Goal: Transaction & Acquisition: Purchase product/service

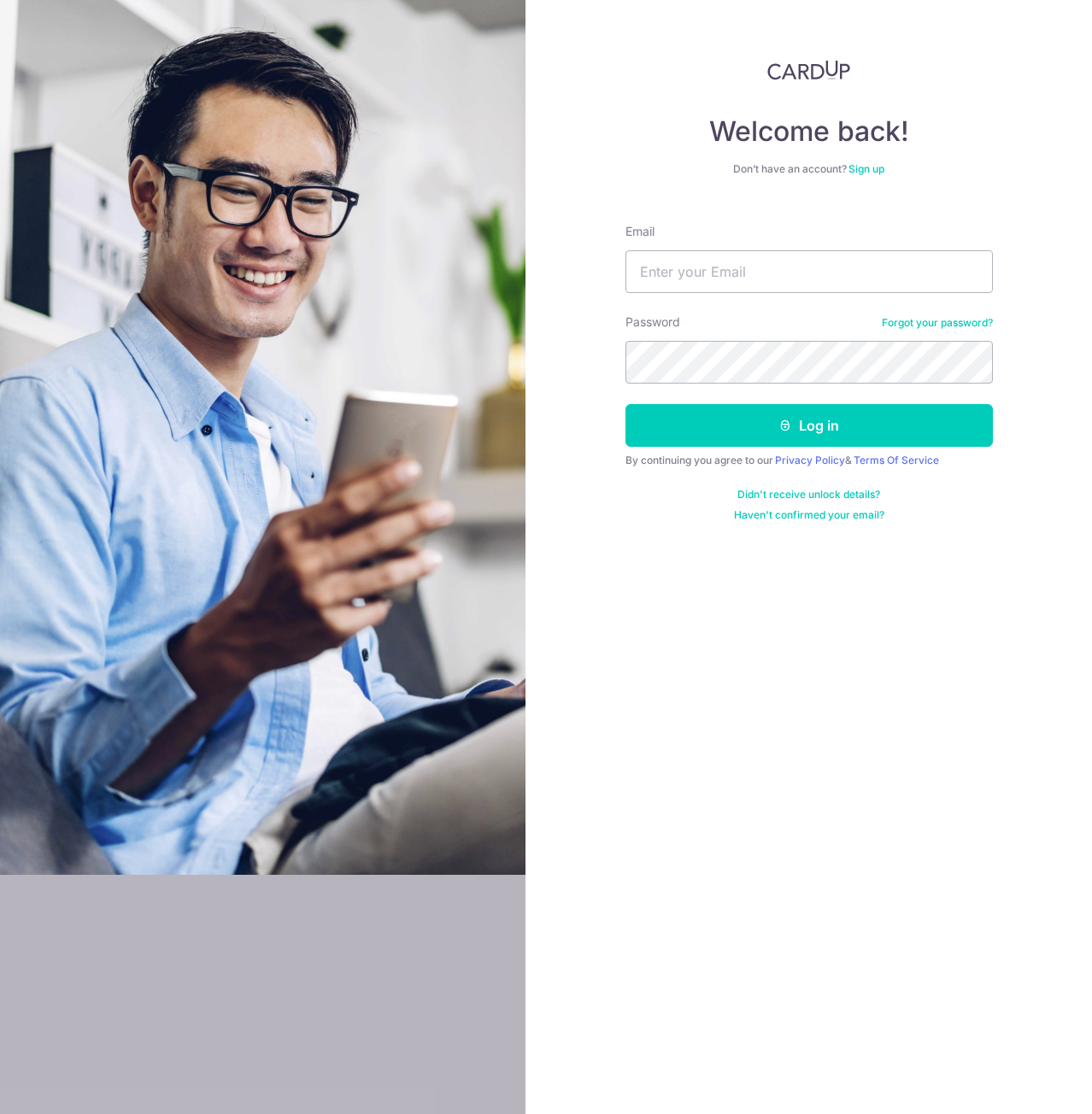
type input "yelver@gmail.com"
click at [625, 404] on button "Log in" at bounding box center [809, 425] width 367 height 43
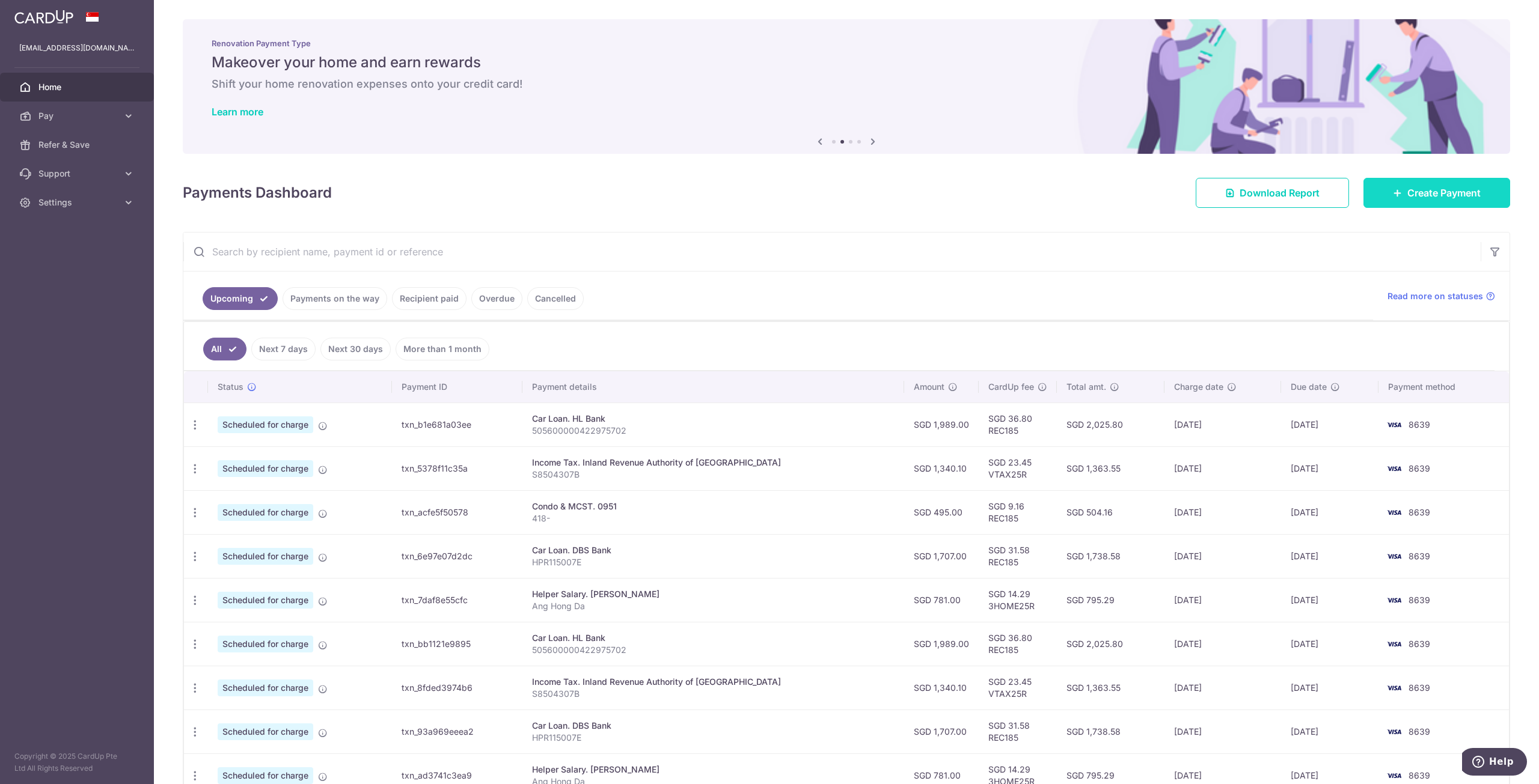
click at [768, 191] on span "Create Payment" at bounding box center [1444, 193] width 74 height 14
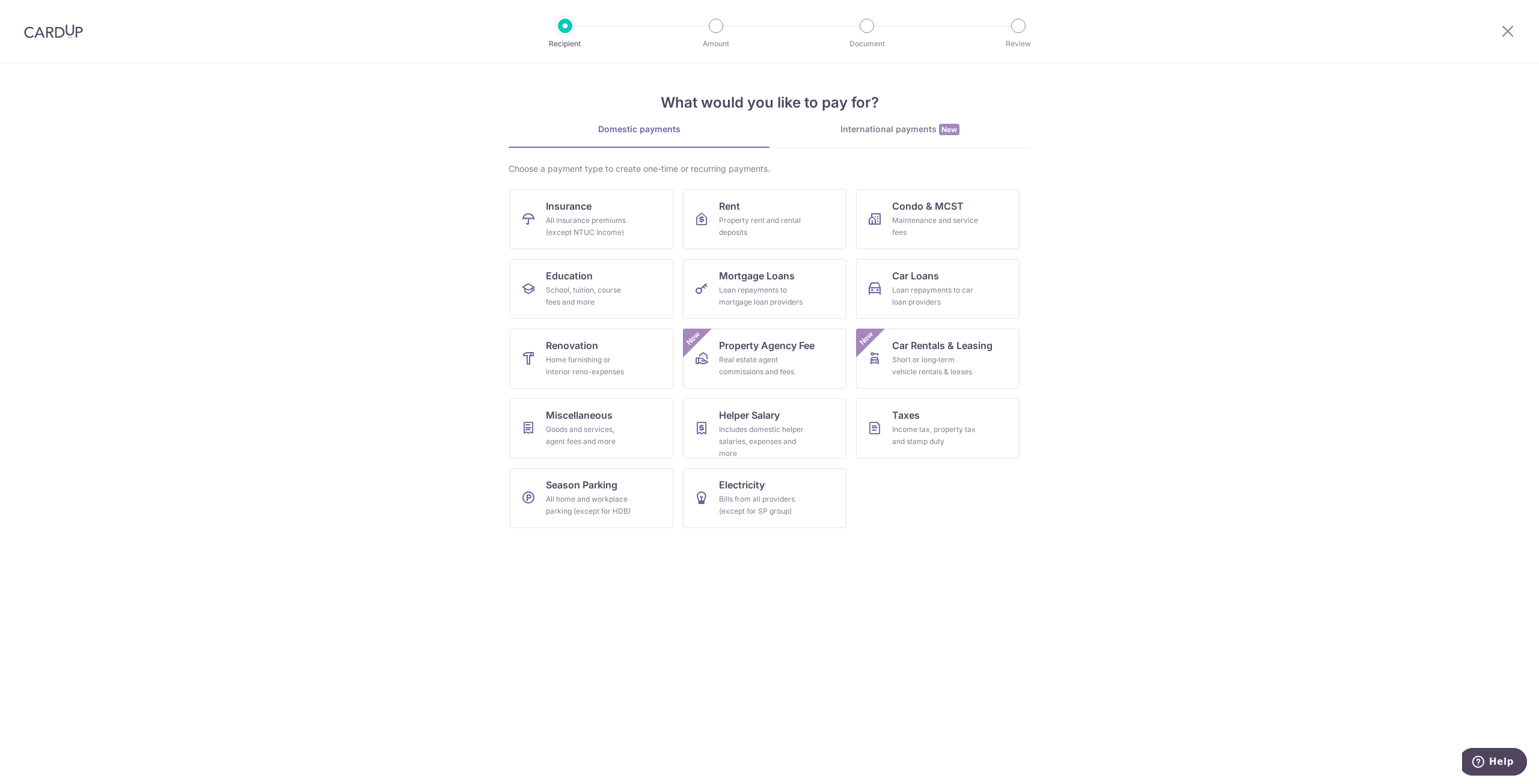
drag, startPoint x: 299, startPoint y: 524, endPoint x: 377, endPoint y: 469, distance: 95.4
click at [299, 524] on section "What would you like to pay for? Domestic payments International payments New Ch…" at bounding box center [770, 424] width 1539 height 721
click at [553, 364] on div "Home furnishing or interior reno-expenses" at bounding box center [589, 366] width 87 height 24
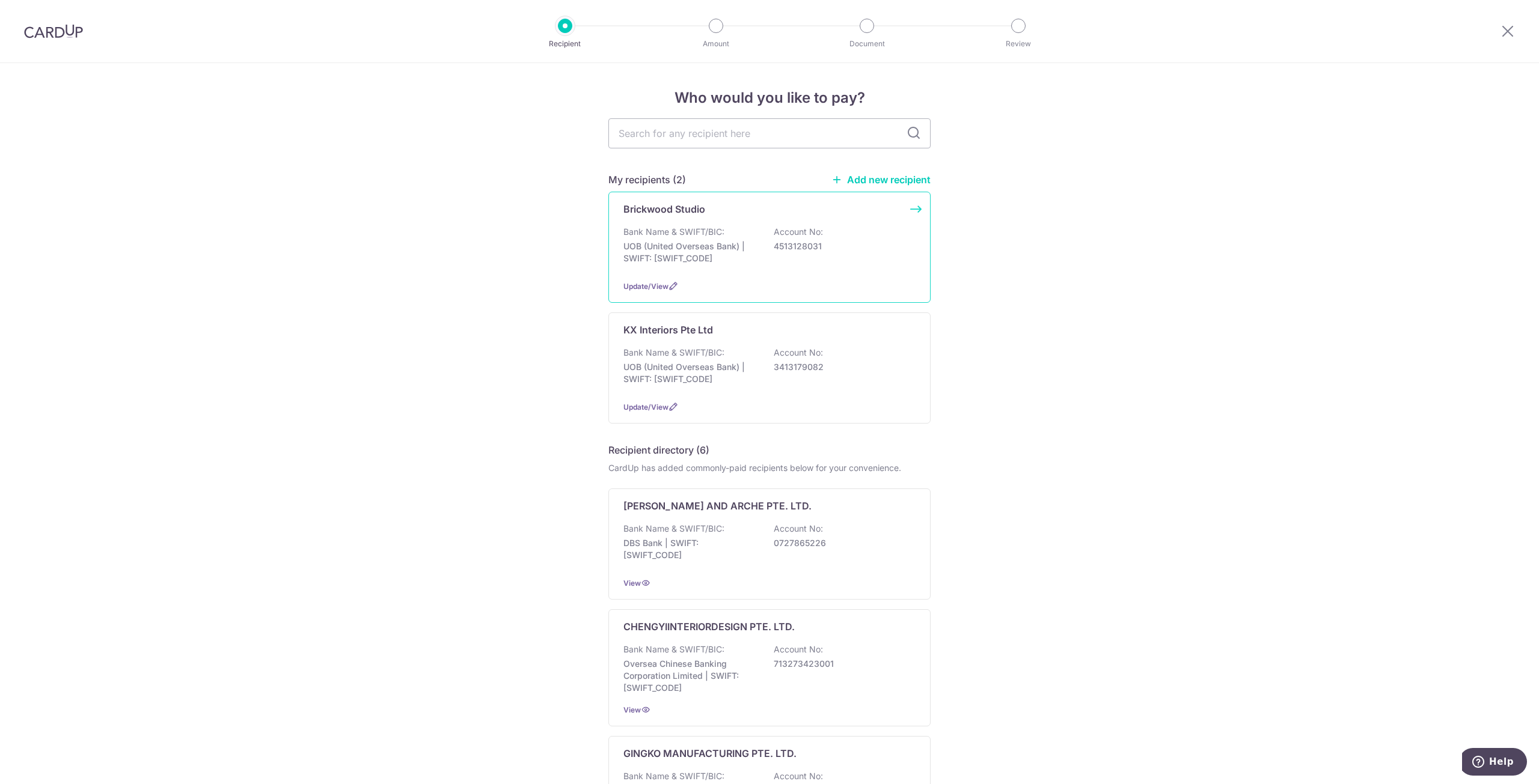
click at [691, 258] on p "UOB (United Overseas Bank) | SWIFT: UOVBSGSGXXX" at bounding box center [691, 252] width 134 height 24
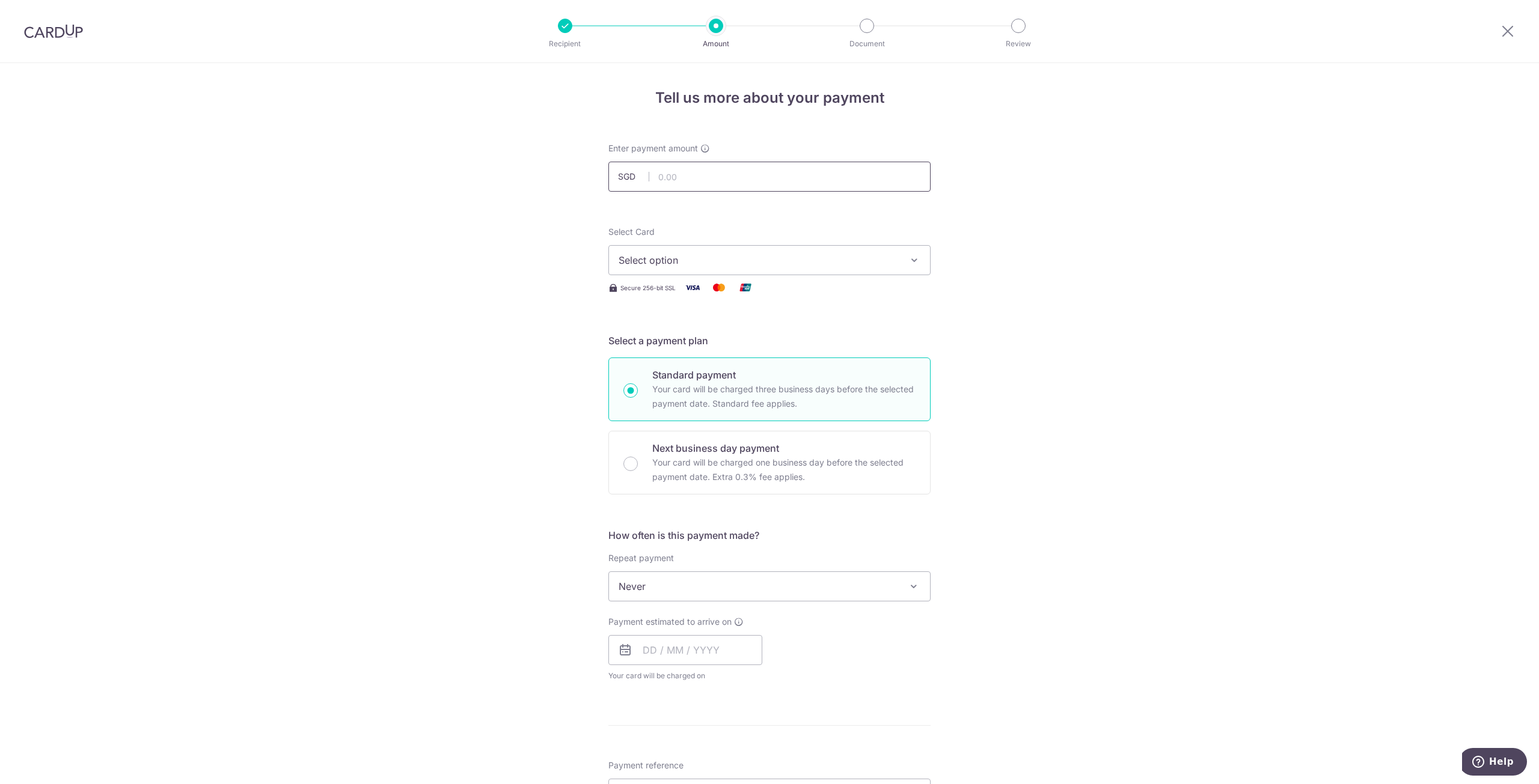
click at [696, 178] on input "text" at bounding box center [770, 176] width 322 height 30
type input "32,918.00"
click at [443, 302] on div "Tell us more about your payment Enter payment amount SGD 32,918.00 32918.00 Sel…" at bounding box center [770, 647] width 1539 height 1168
click at [701, 262] on span "Select option" at bounding box center [759, 260] width 280 height 14
click at [706, 350] on span "**** 4625" at bounding box center [770, 346] width 302 height 14
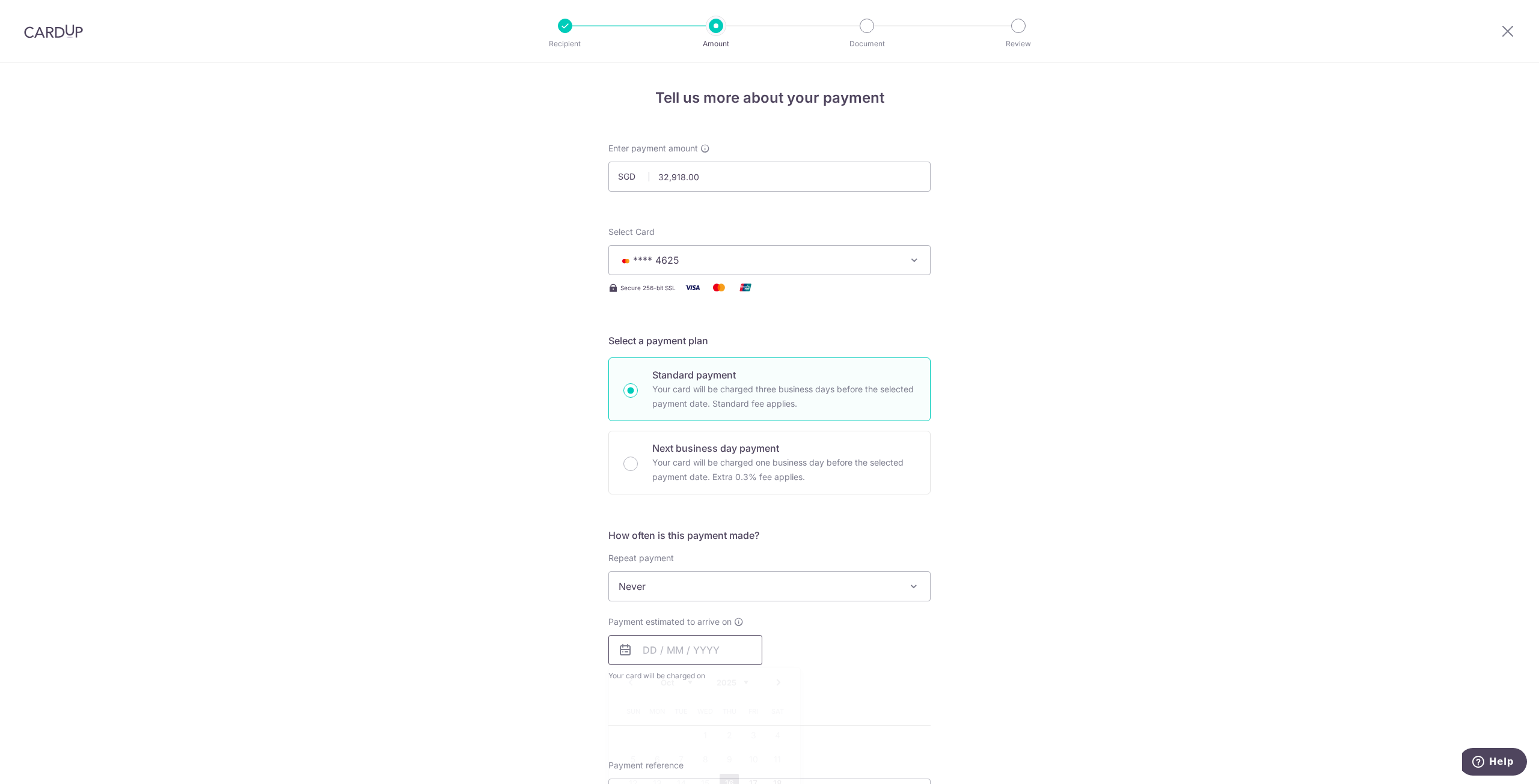
click at [682, 648] on input "text" at bounding box center [686, 650] width 154 height 30
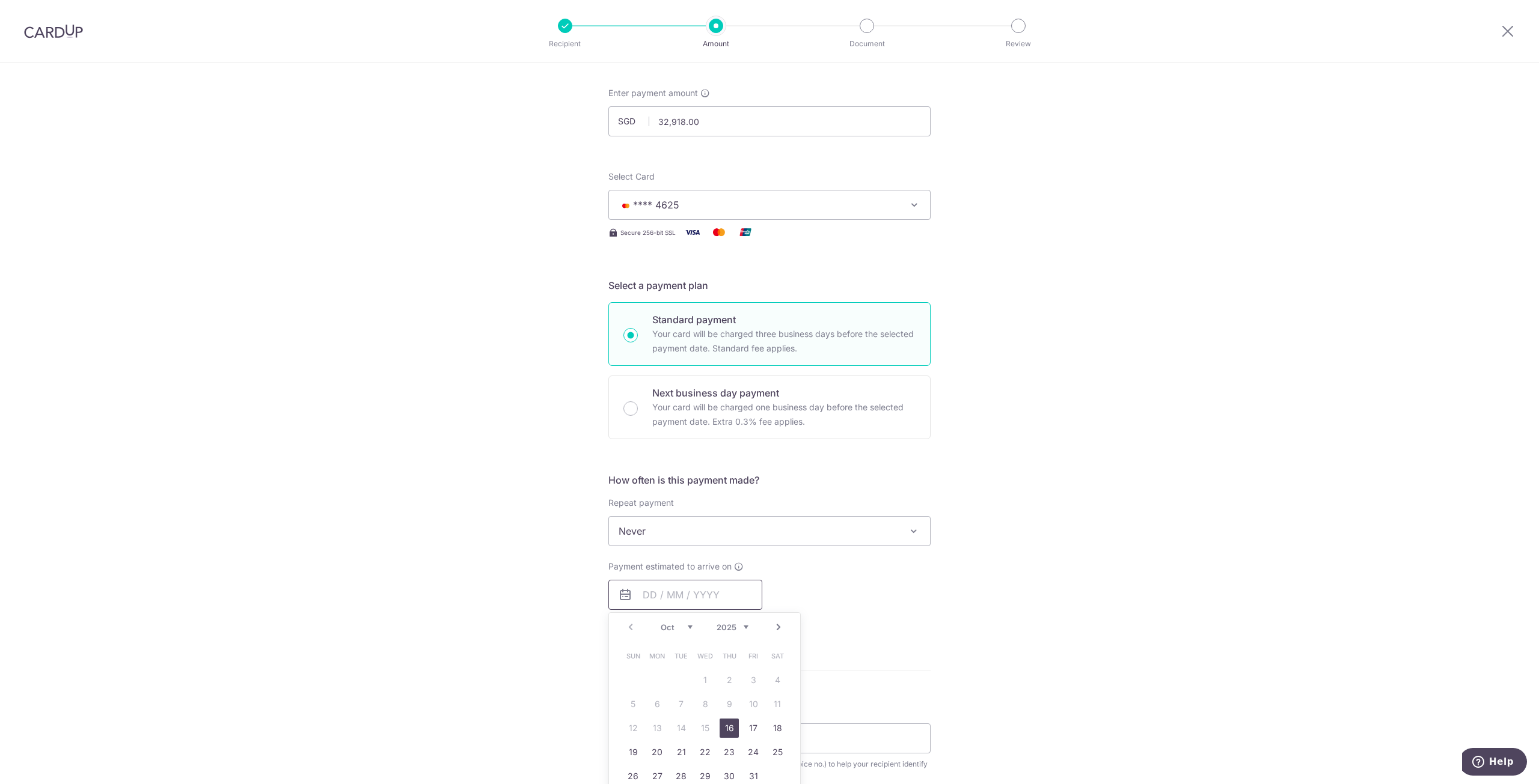
scroll to position [60, 0]
click at [631, 748] on link "19" at bounding box center [633, 748] width 19 height 19
type input "[DATE]"
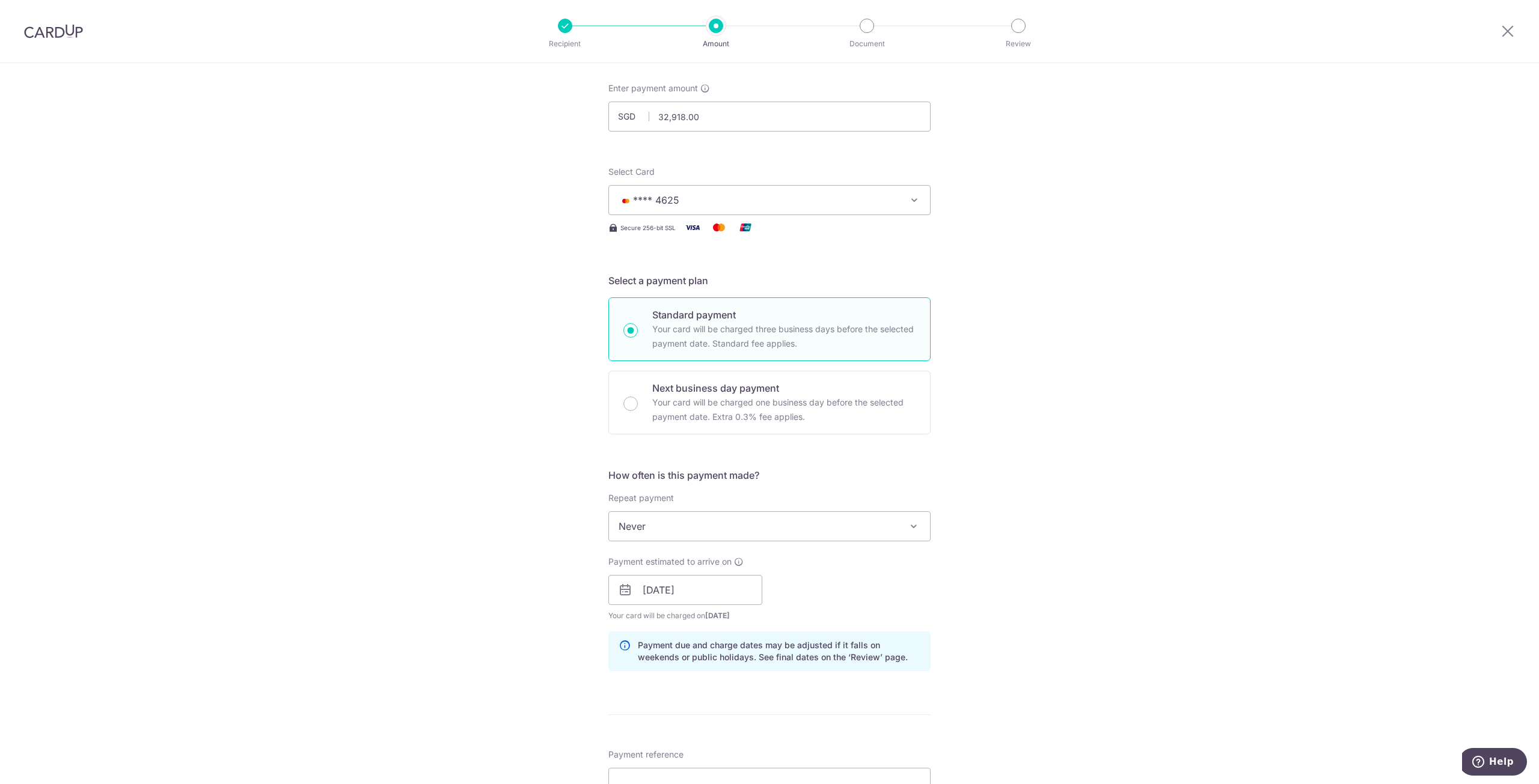
click at [537, 635] on div "Tell us more about your payment Enter payment amount SGD 32,918.00 32918.00 Sel…" at bounding box center [770, 612] width 1539 height 1217
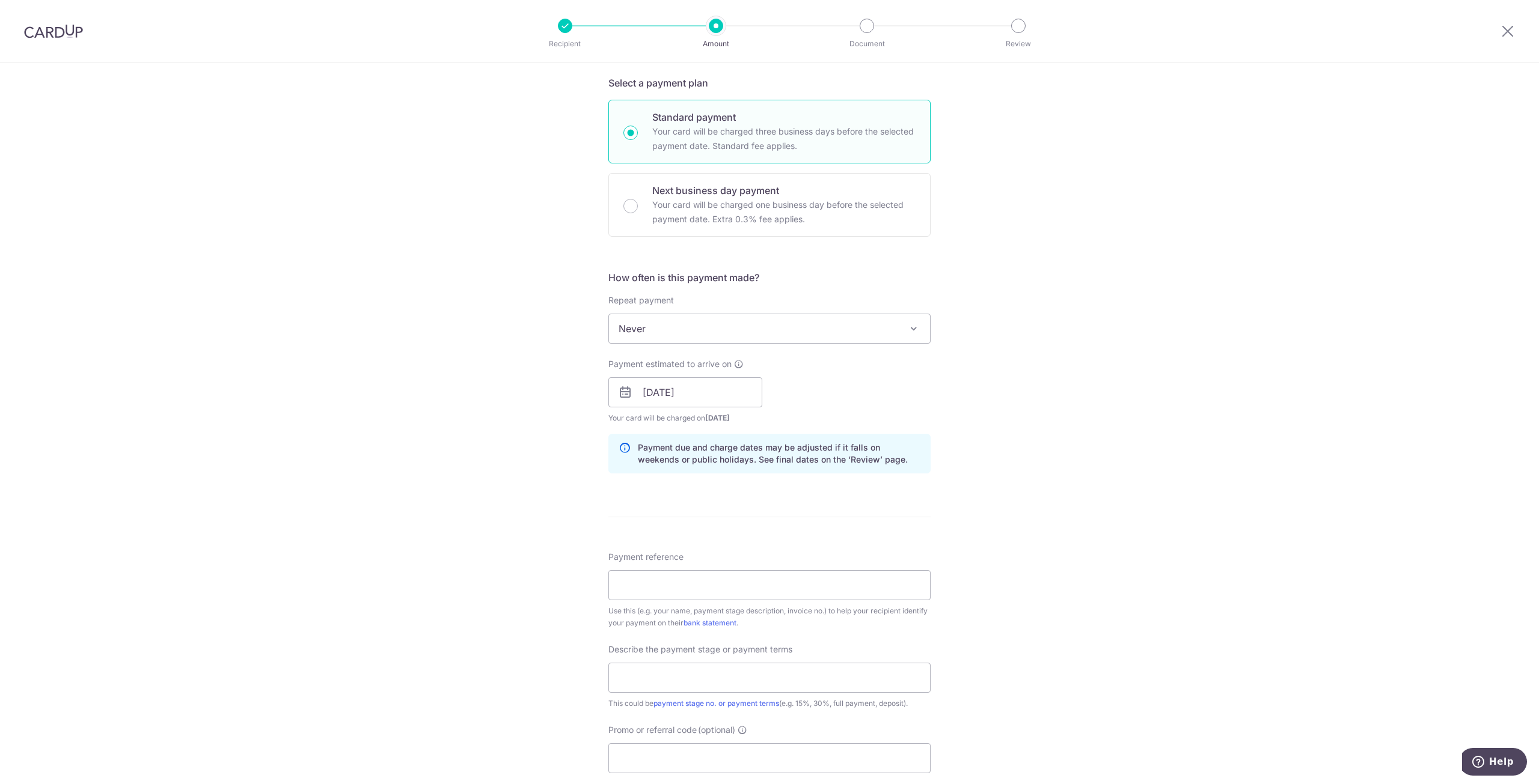
scroll to position [300, 0]
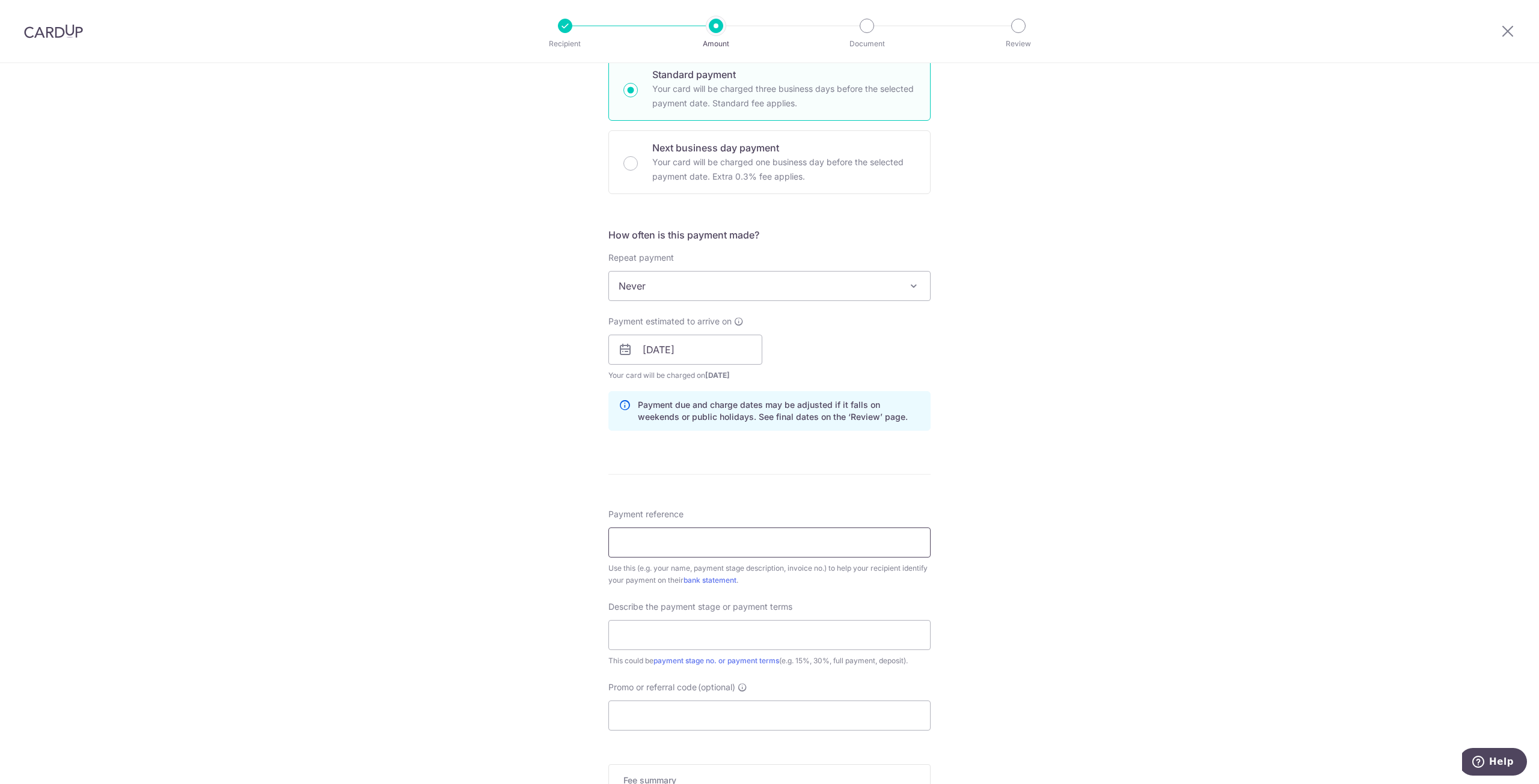
click at [687, 549] on input "Payment reference" at bounding box center [770, 542] width 322 height 30
click at [690, 548] on input "Payment reference" at bounding box center [770, 542] width 322 height 30
click at [407, 543] on div "Tell us more about your payment Enter payment amount SGD 32,918.00 32918.00 Sel…" at bounding box center [770, 371] width 1539 height 1217
click at [649, 541] on input "Payment reference" at bounding box center [770, 542] width 322 height 30
type input "25 Lor M Telok Kurau"
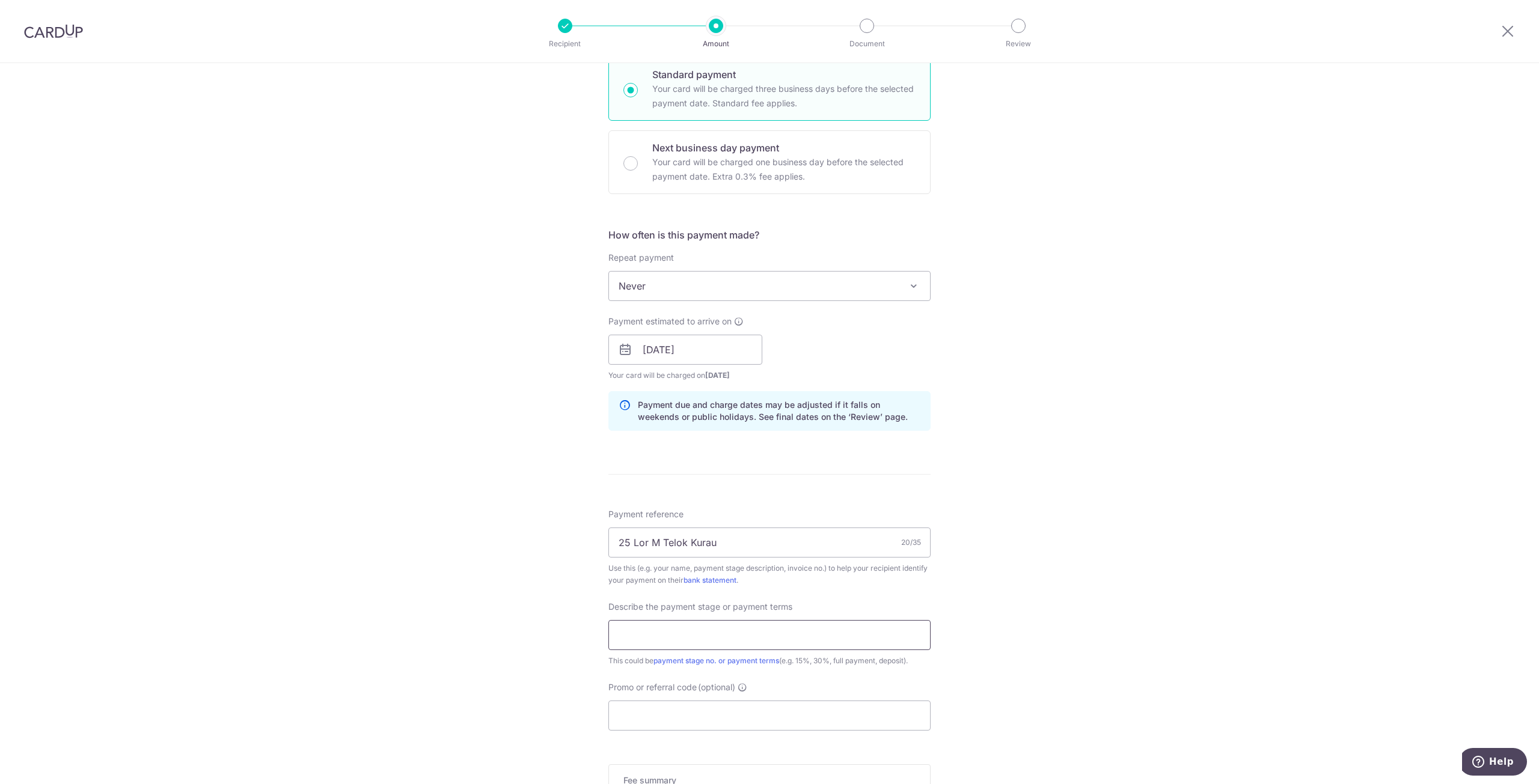
click at [655, 637] on input "text" at bounding box center [770, 635] width 322 height 30
type input "5th Payment"
click at [689, 714] on input "Promo or referral code (optional)" at bounding box center [770, 716] width 322 height 30
paste input "RENO25ONE"
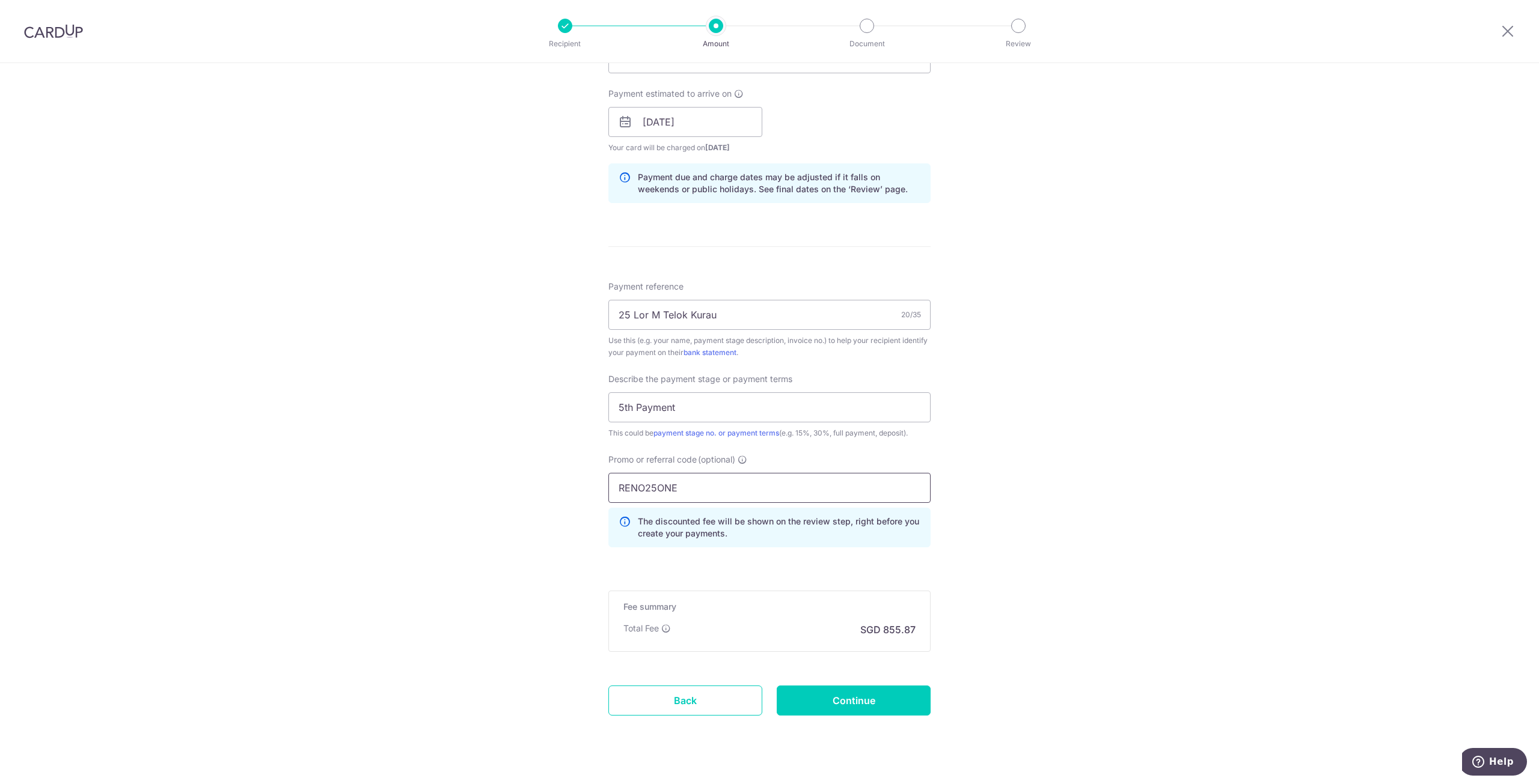
scroll to position [541, 0]
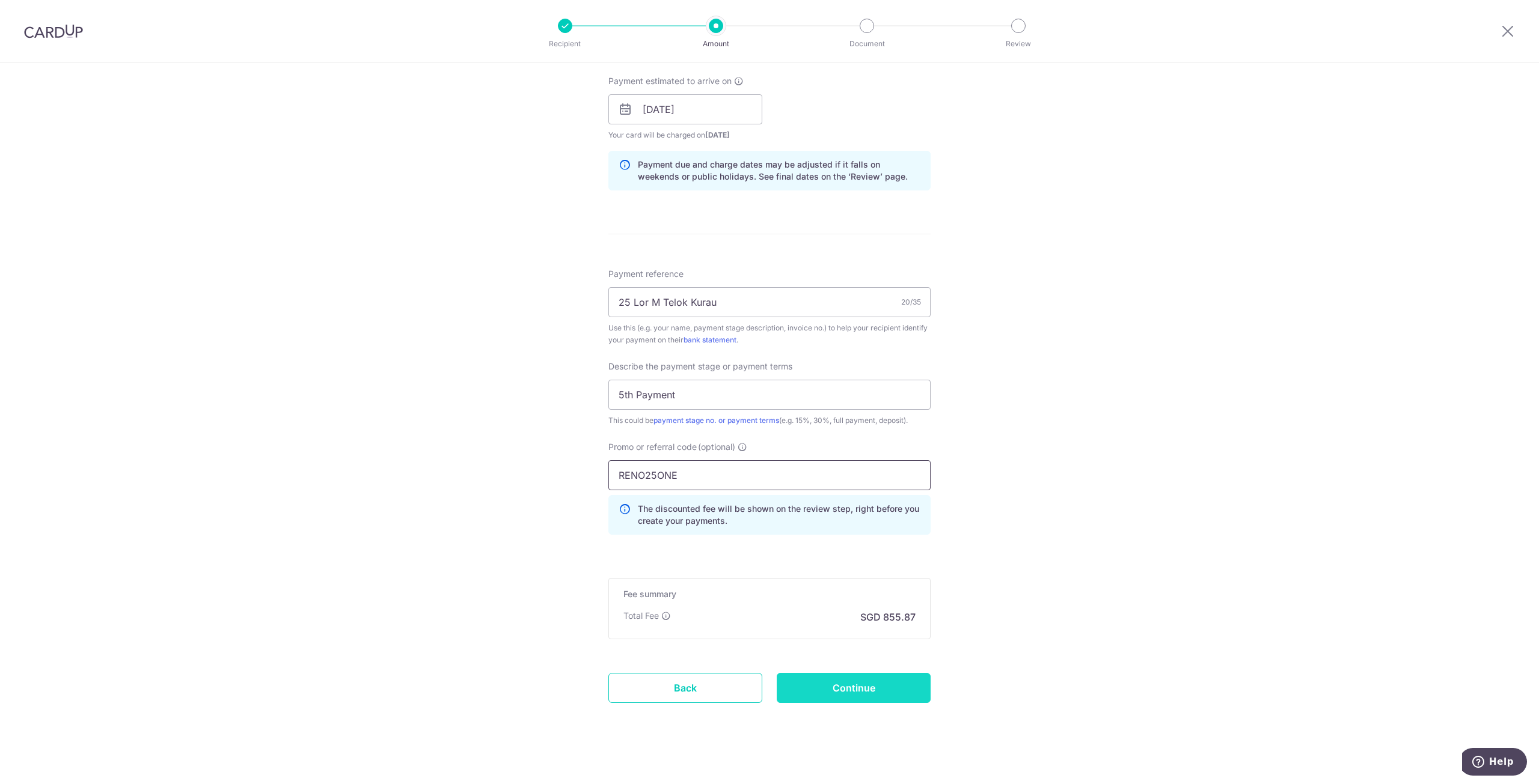
type input "RENO25ONE"
click at [880, 688] on input "Continue" at bounding box center [853, 688] width 154 height 30
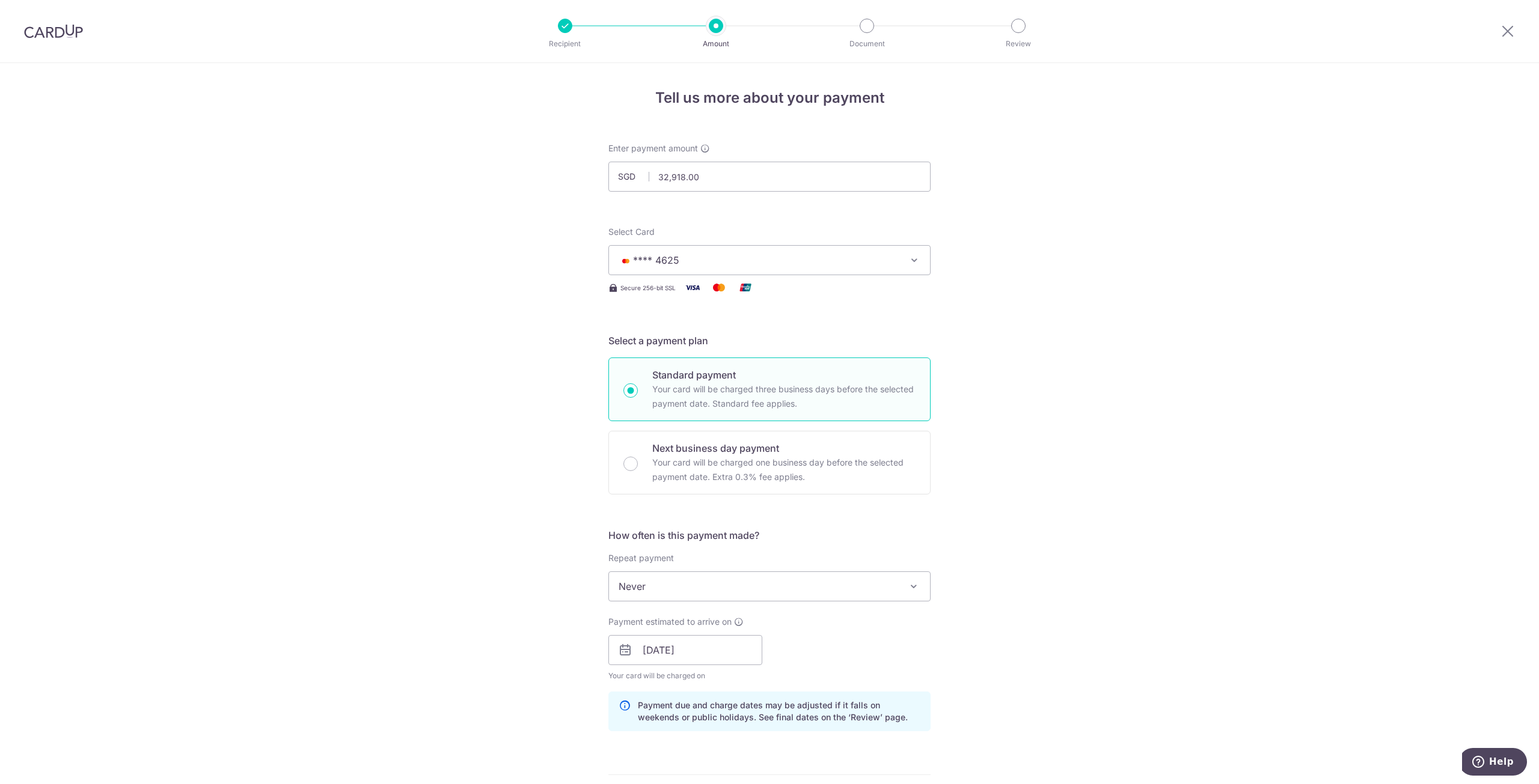
scroll to position [567, 0]
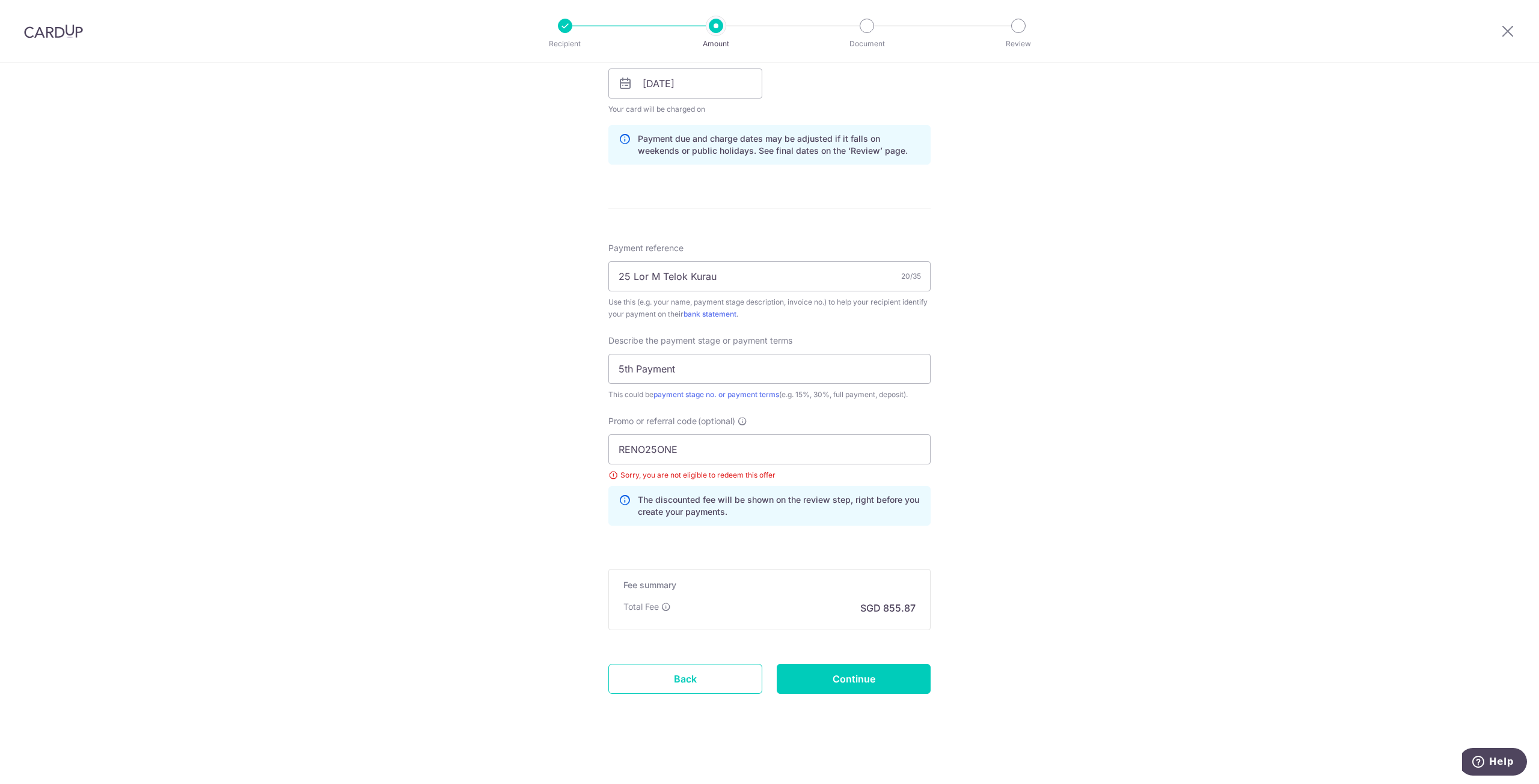
click at [315, 448] on div "Tell us more about your payment Enter payment amount SGD 32,918.00 32918.00 Sel…" at bounding box center [770, 140] width 1539 height 1288
click at [761, 448] on input "RENO25ONE" at bounding box center [770, 449] width 322 height 30
paste input "MILELION"
type input "MILELION"
click at [840, 670] on input "Continue" at bounding box center [853, 679] width 154 height 30
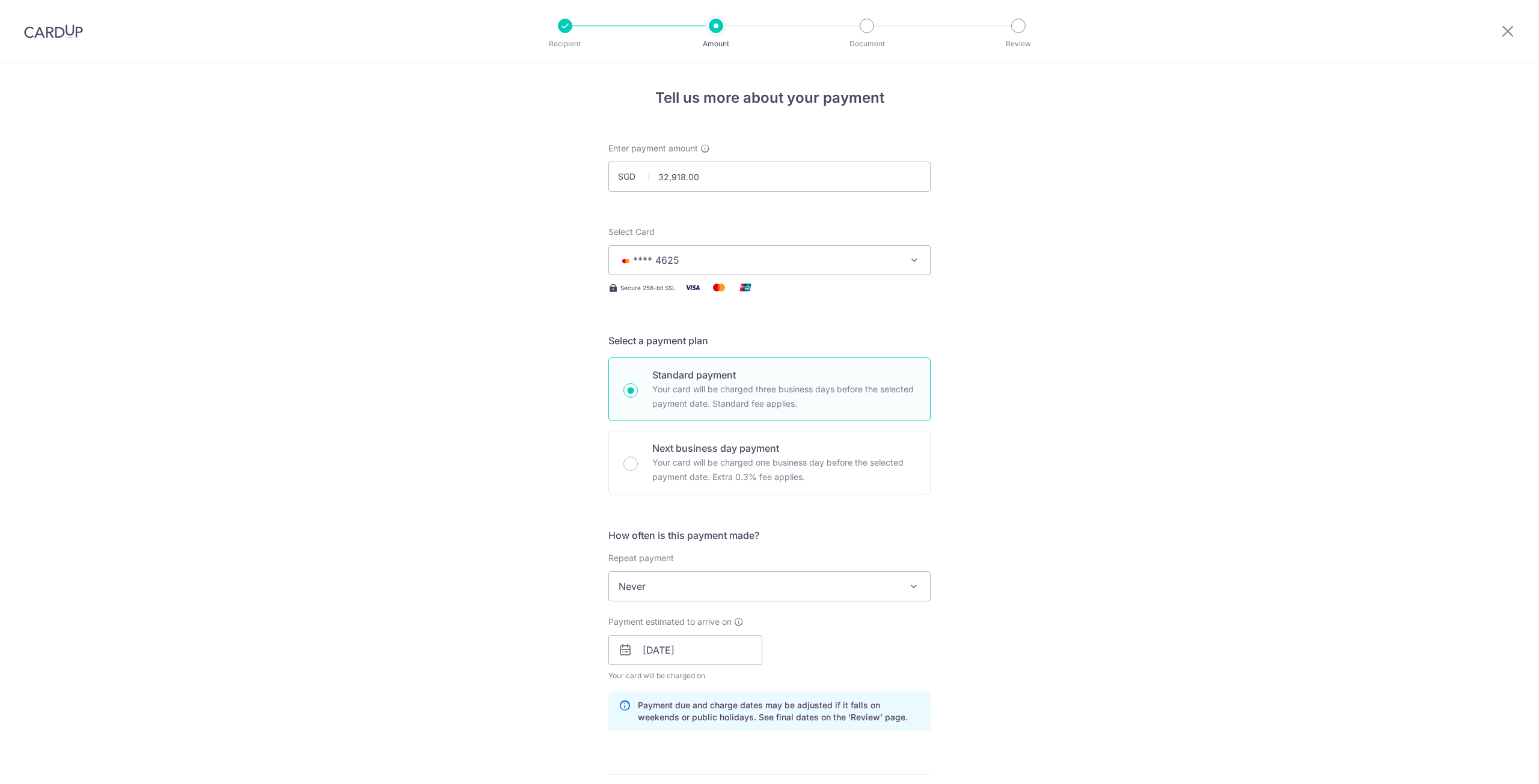
scroll to position [567, 0]
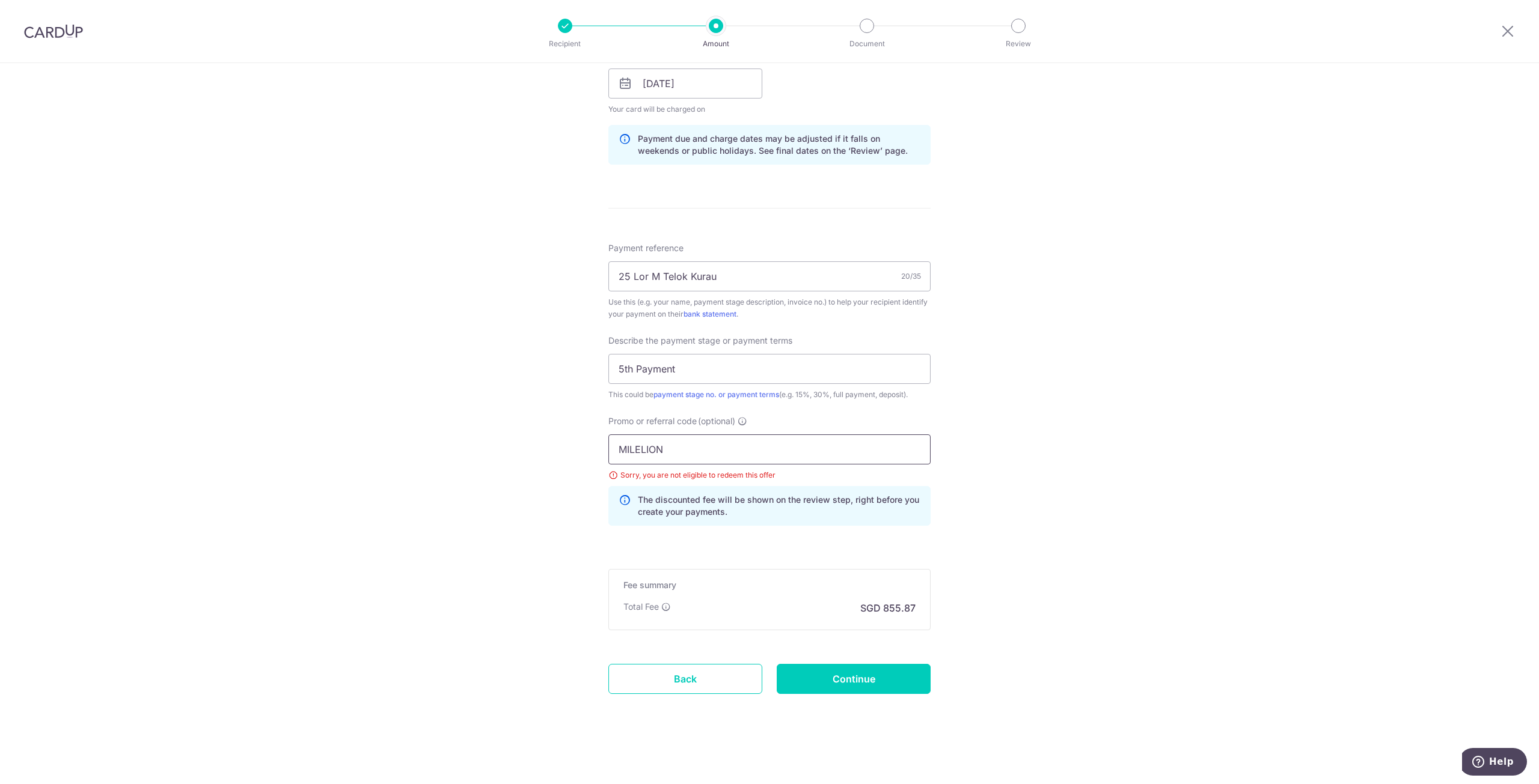
click at [704, 455] on input "MILELION" at bounding box center [770, 449] width 322 height 30
paste input "OFF225"
type input "OFF225"
click at [870, 681] on input "Continue" at bounding box center [853, 679] width 154 height 30
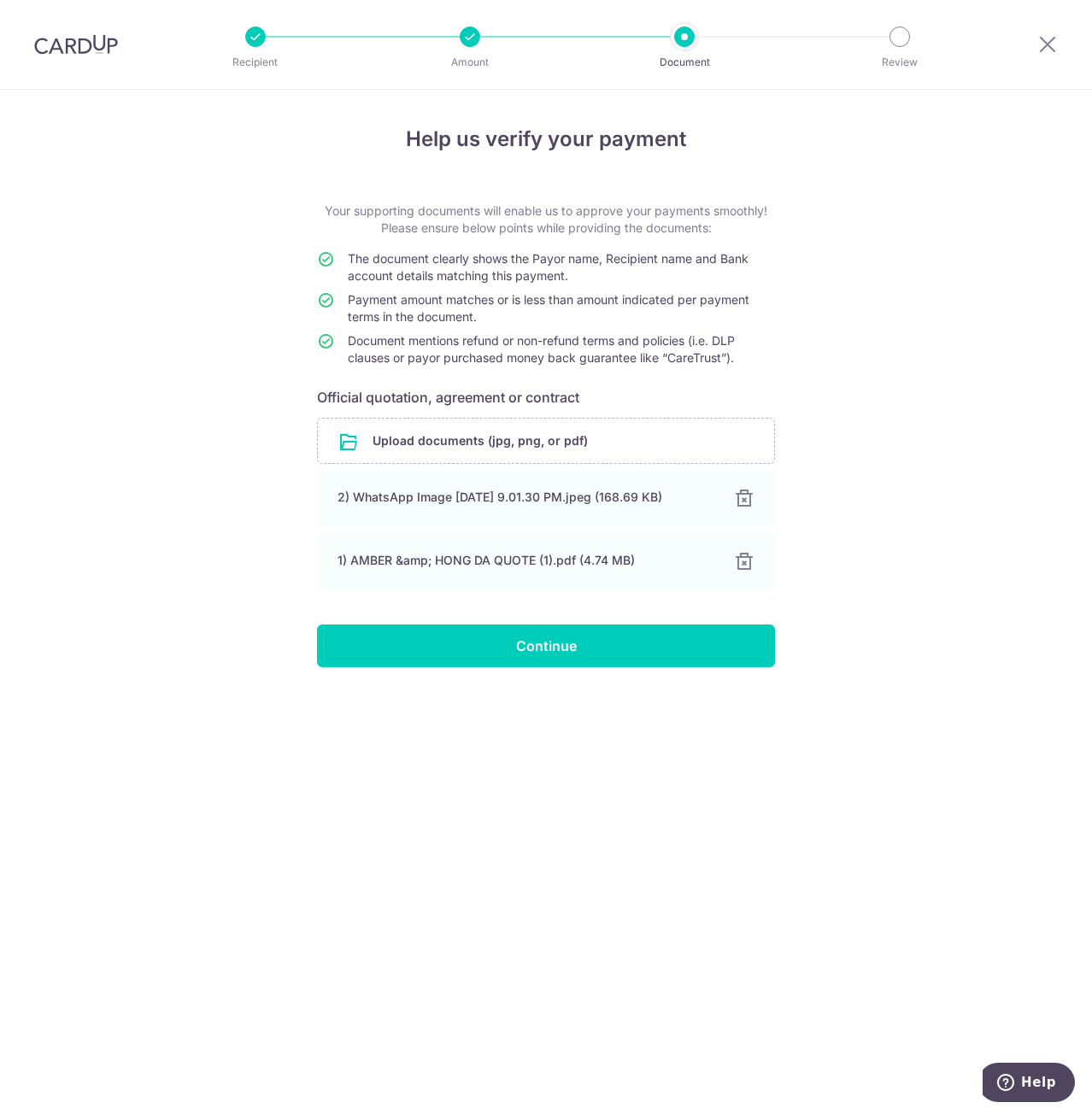
click at [656, 806] on div "Help us verify your payment Your supporting documents will enable us to approve…" at bounding box center [546, 602] width 1092 height 1025
click at [750, 495] on div at bounding box center [743, 499] width 20 height 20
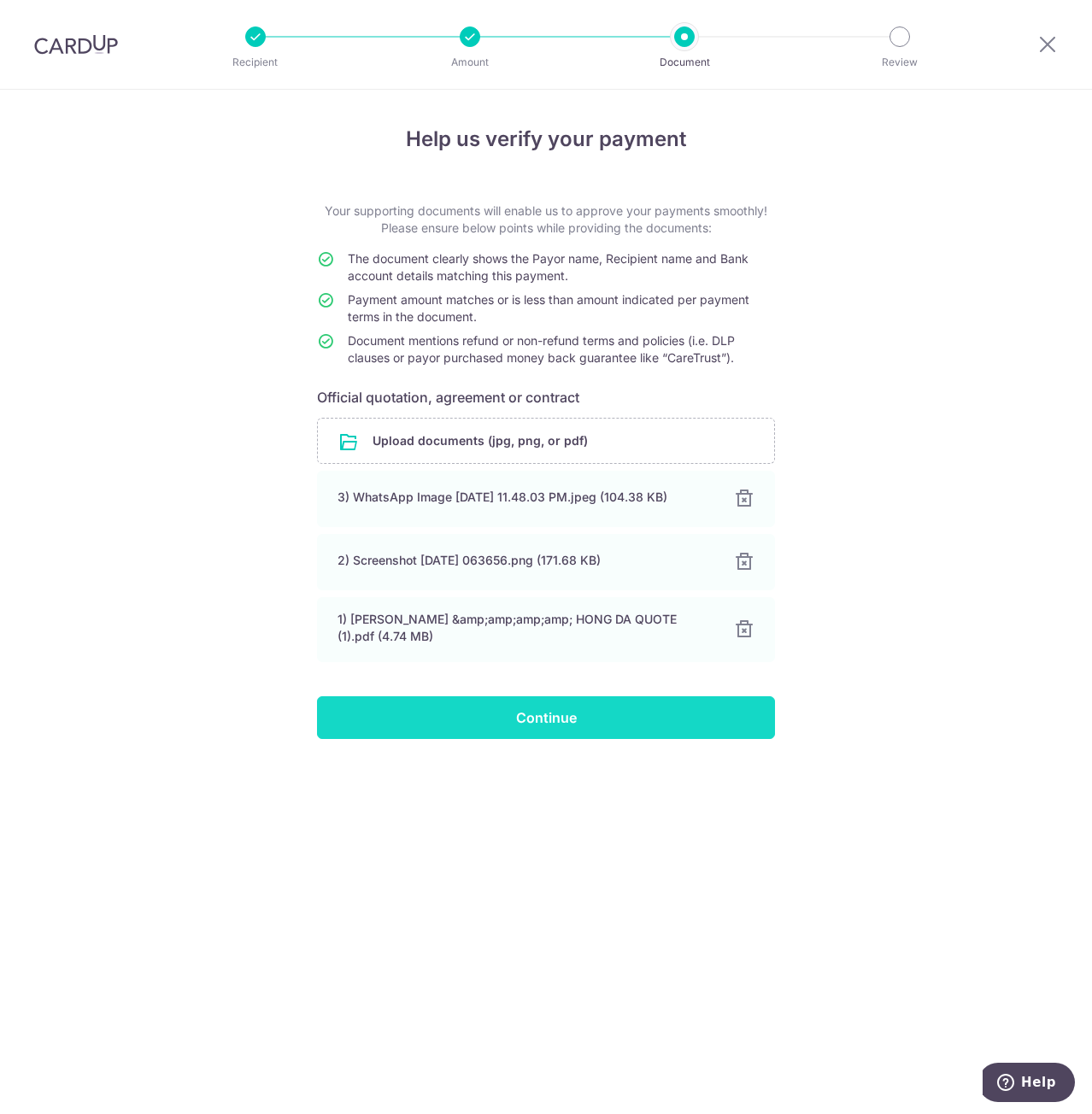
click at [587, 726] on input "Continue" at bounding box center [546, 717] width 458 height 43
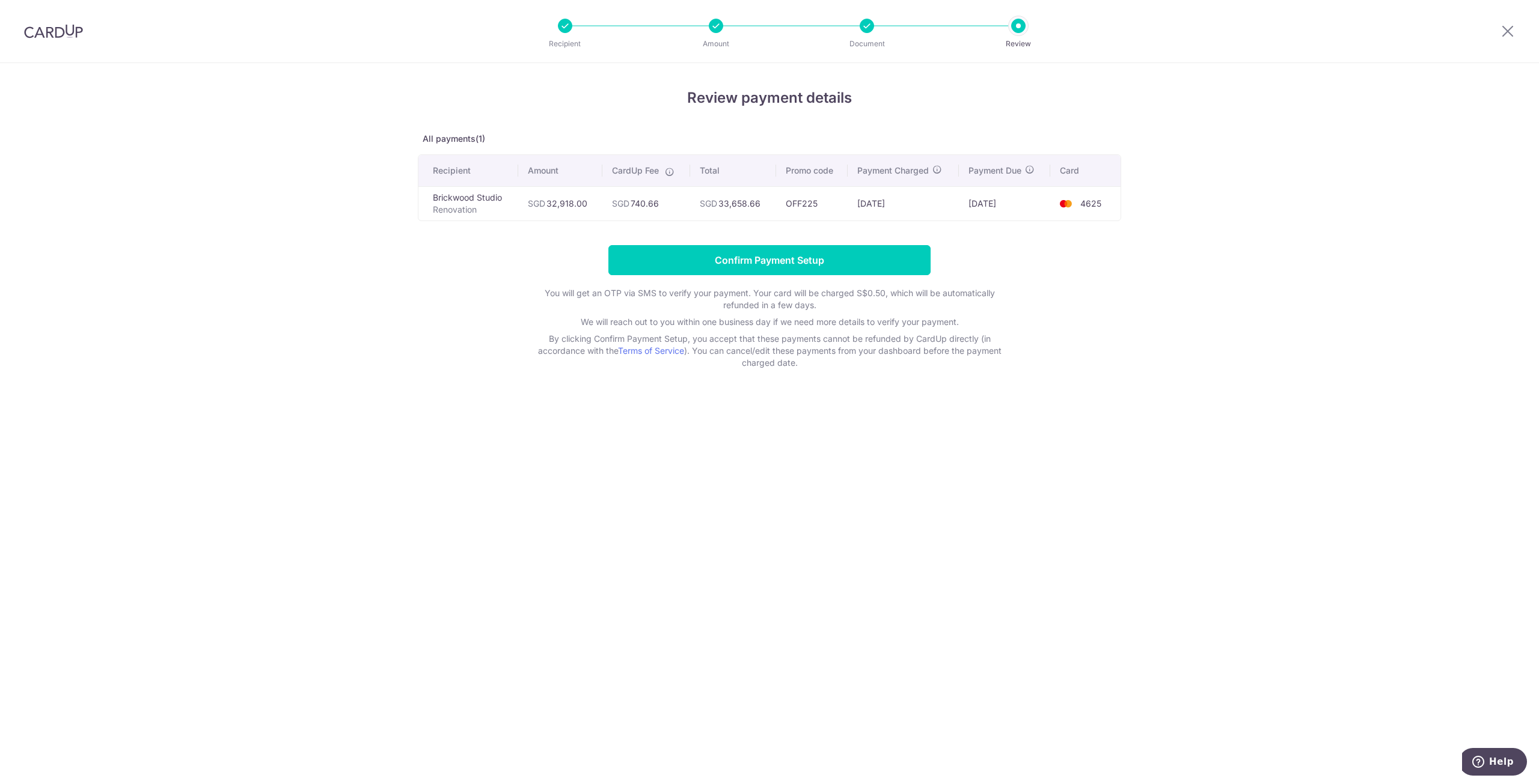
drag, startPoint x: 0, startPoint y: 0, endPoint x: 341, endPoint y: 471, distance: 581.5
click at [341, 471] on div "Review payment details All payments(1) Recipient Amount CardUp Fee Total Promo …" at bounding box center [770, 424] width 1539 height 721
click at [798, 259] on input "Confirm Payment Setup" at bounding box center [770, 260] width 322 height 30
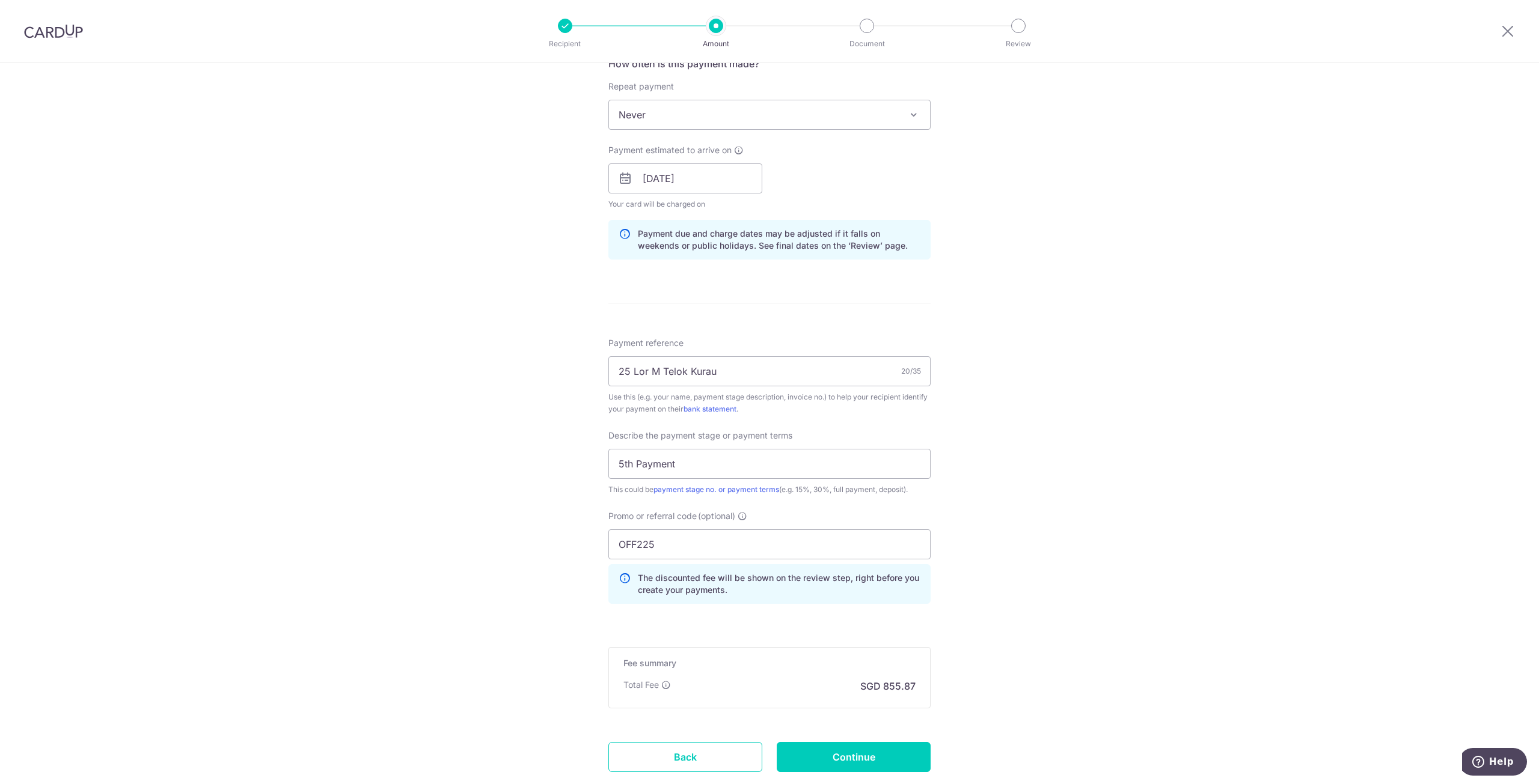
scroll to position [584, 0]
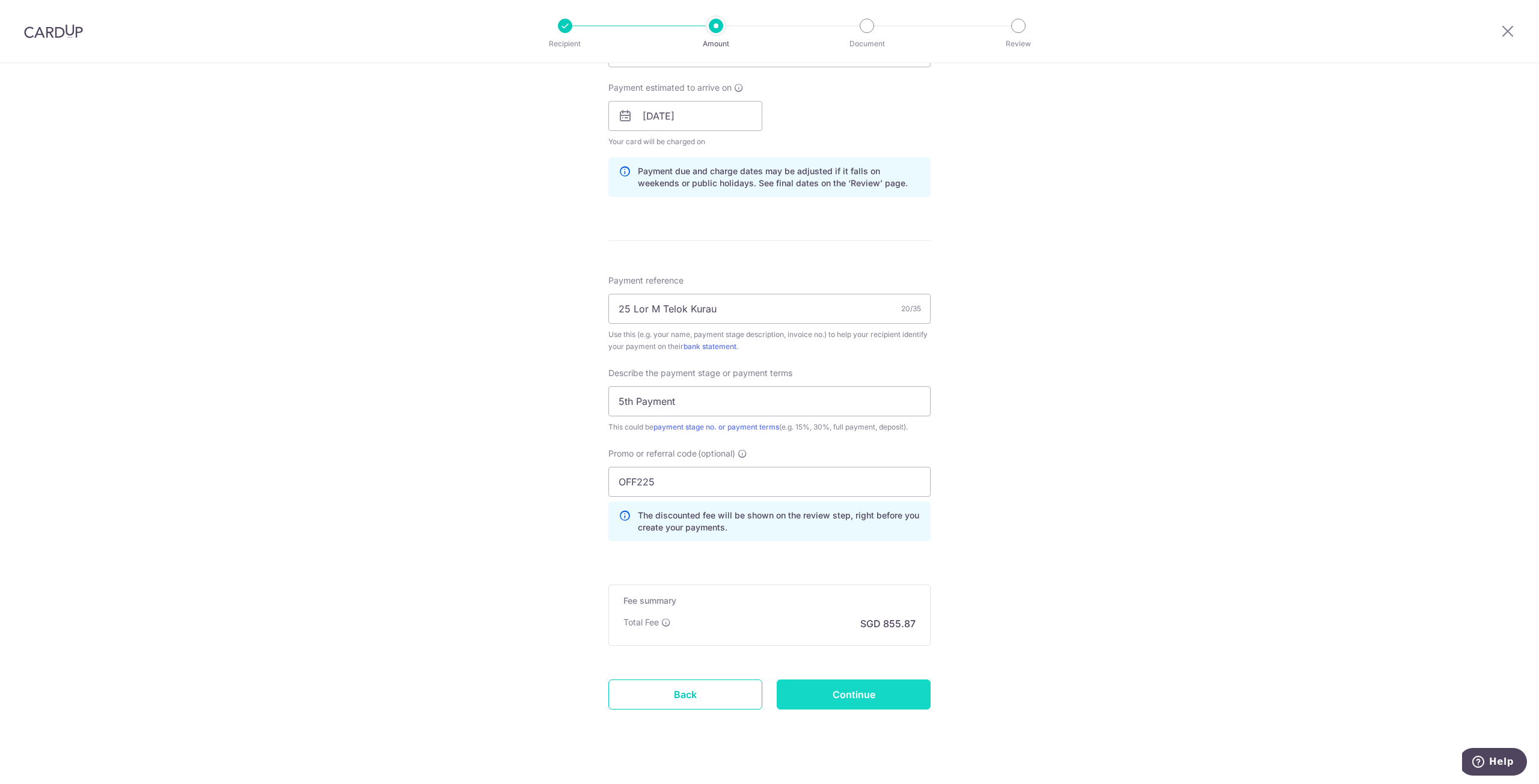
click at [877, 698] on input "Continue" at bounding box center [853, 694] width 154 height 30
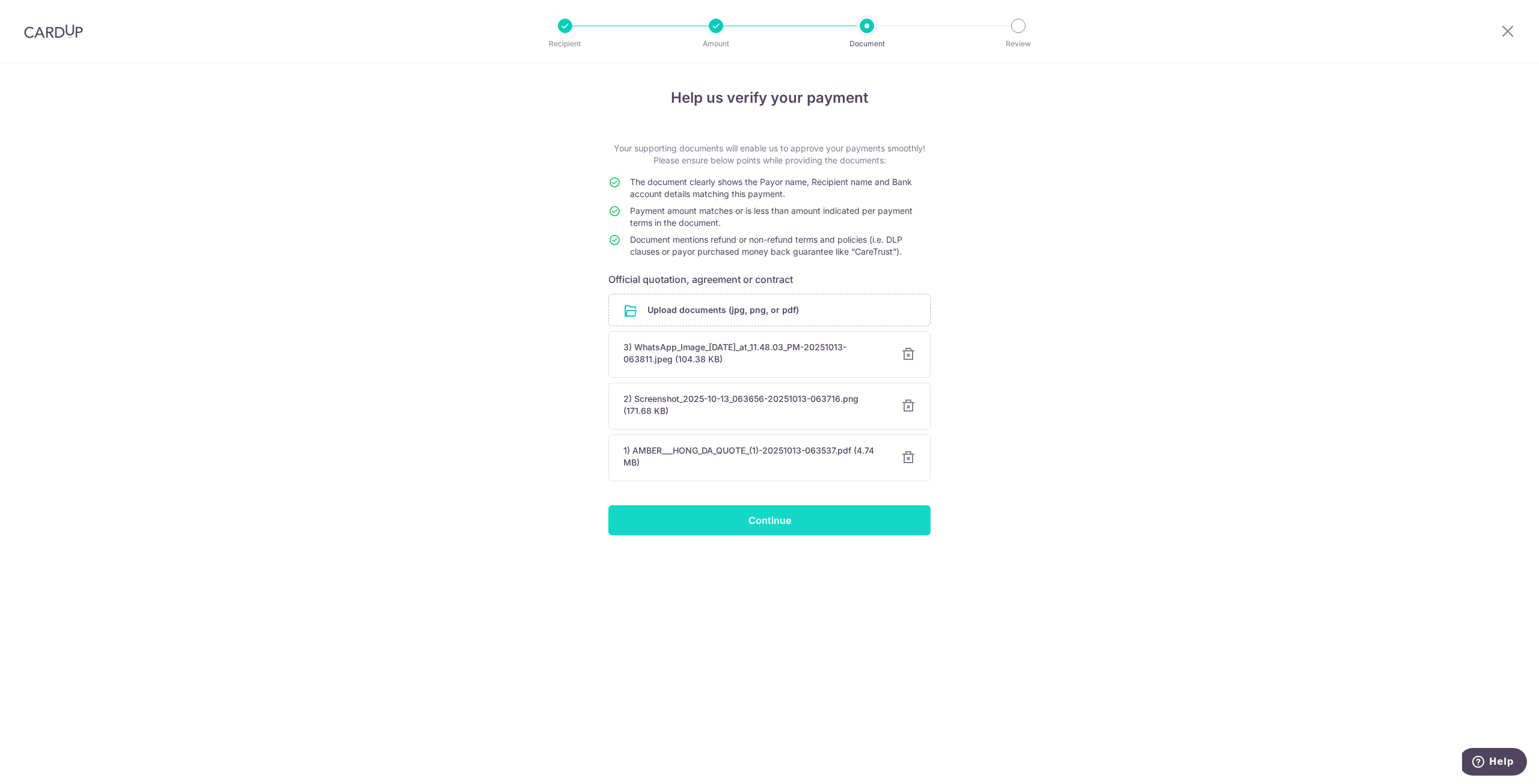
click at [804, 517] on input "Continue" at bounding box center [770, 521] width 322 height 30
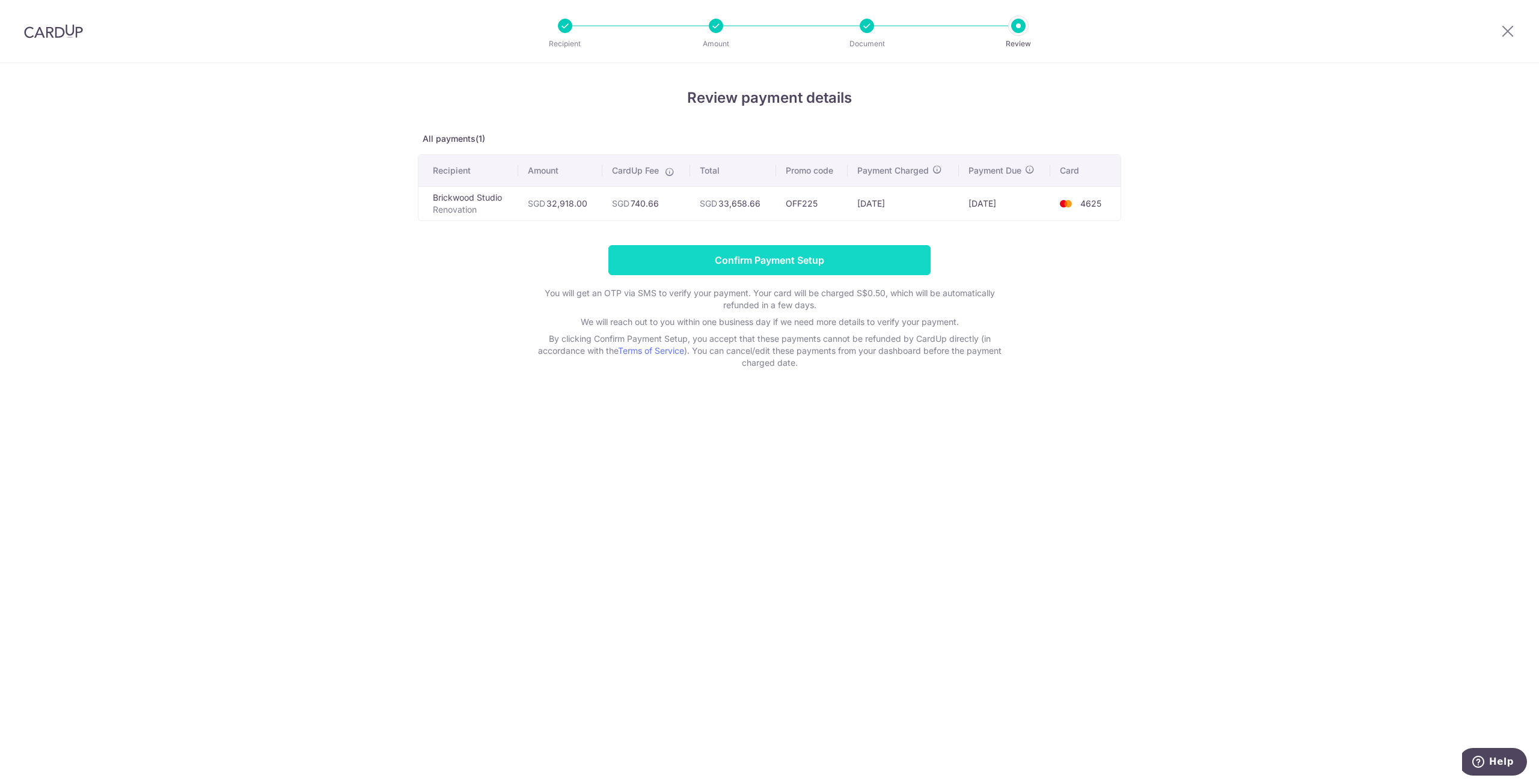
click at [675, 259] on input "Confirm Payment Setup" at bounding box center [770, 260] width 322 height 30
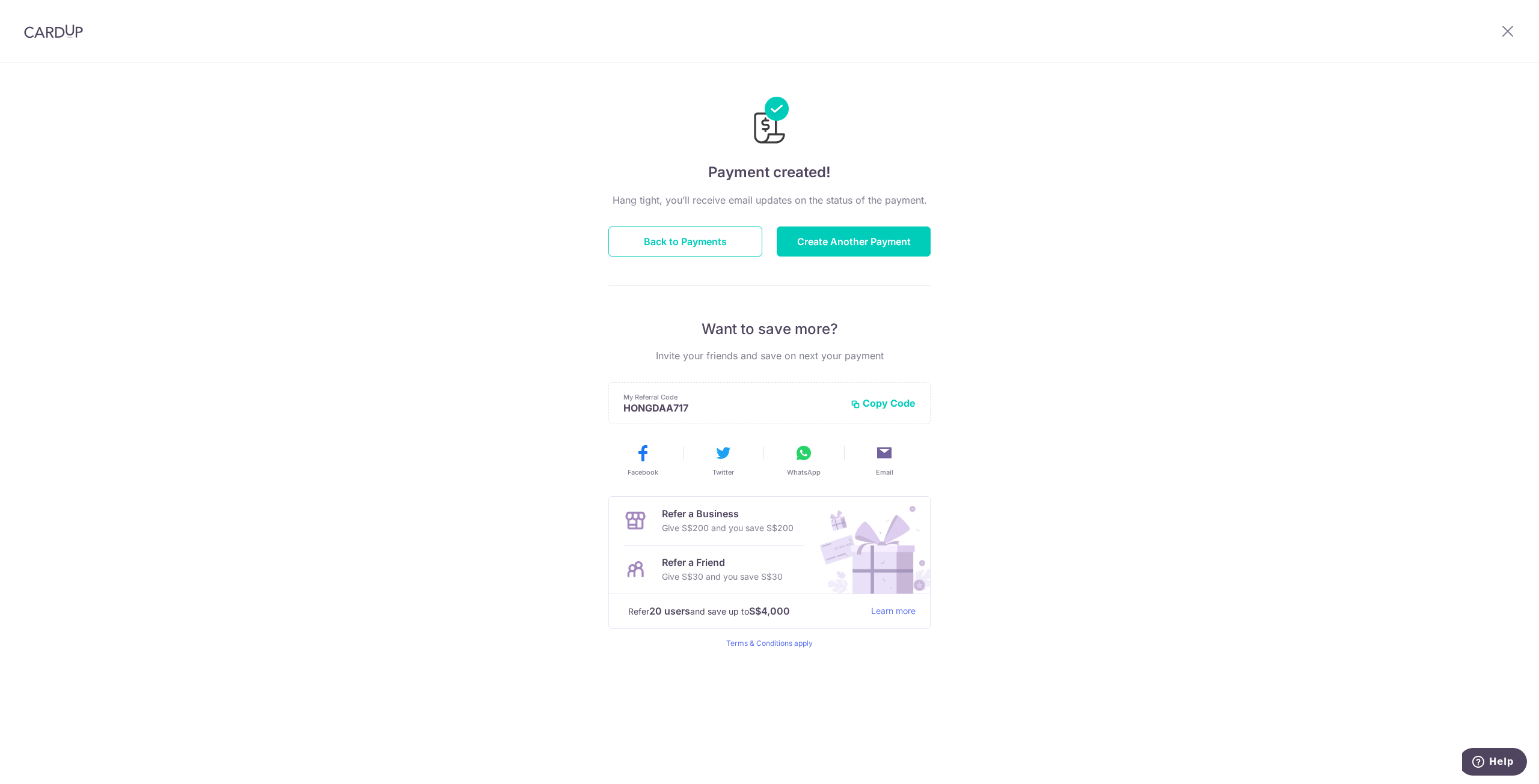
click at [550, 189] on div "Payment created! Hang tight, you’ll receive email updates on the status of the …" at bounding box center [770, 424] width 1539 height 721
click at [665, 235] on button "Back to Payments" at bounding box center [686, 242] width 154 height 30
